Goal: Browse casually: Explore the website without a specific task or goal

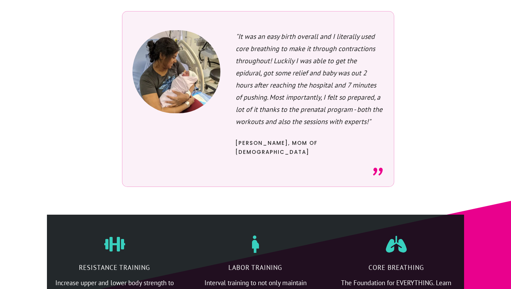
scroll to position [1507, 0]
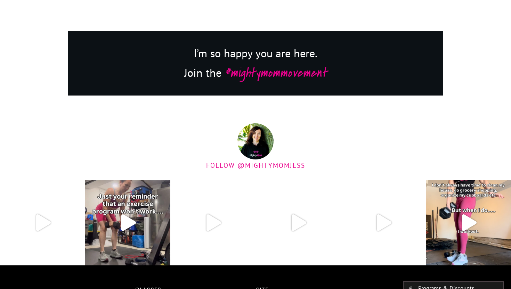
scroll to position [1597, 0]
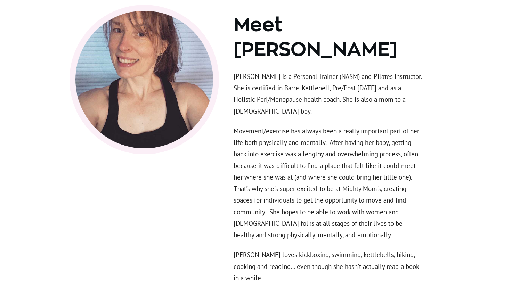
scroll to position [2322, 0]
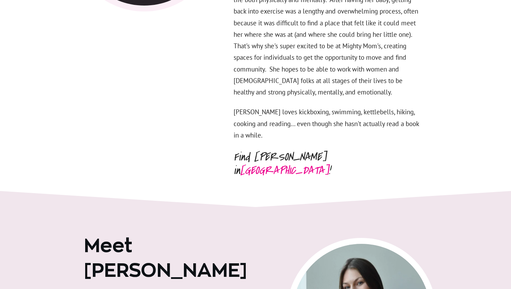
scroll to position [2636, 0]
